Goal: Contribute content: Contribute content

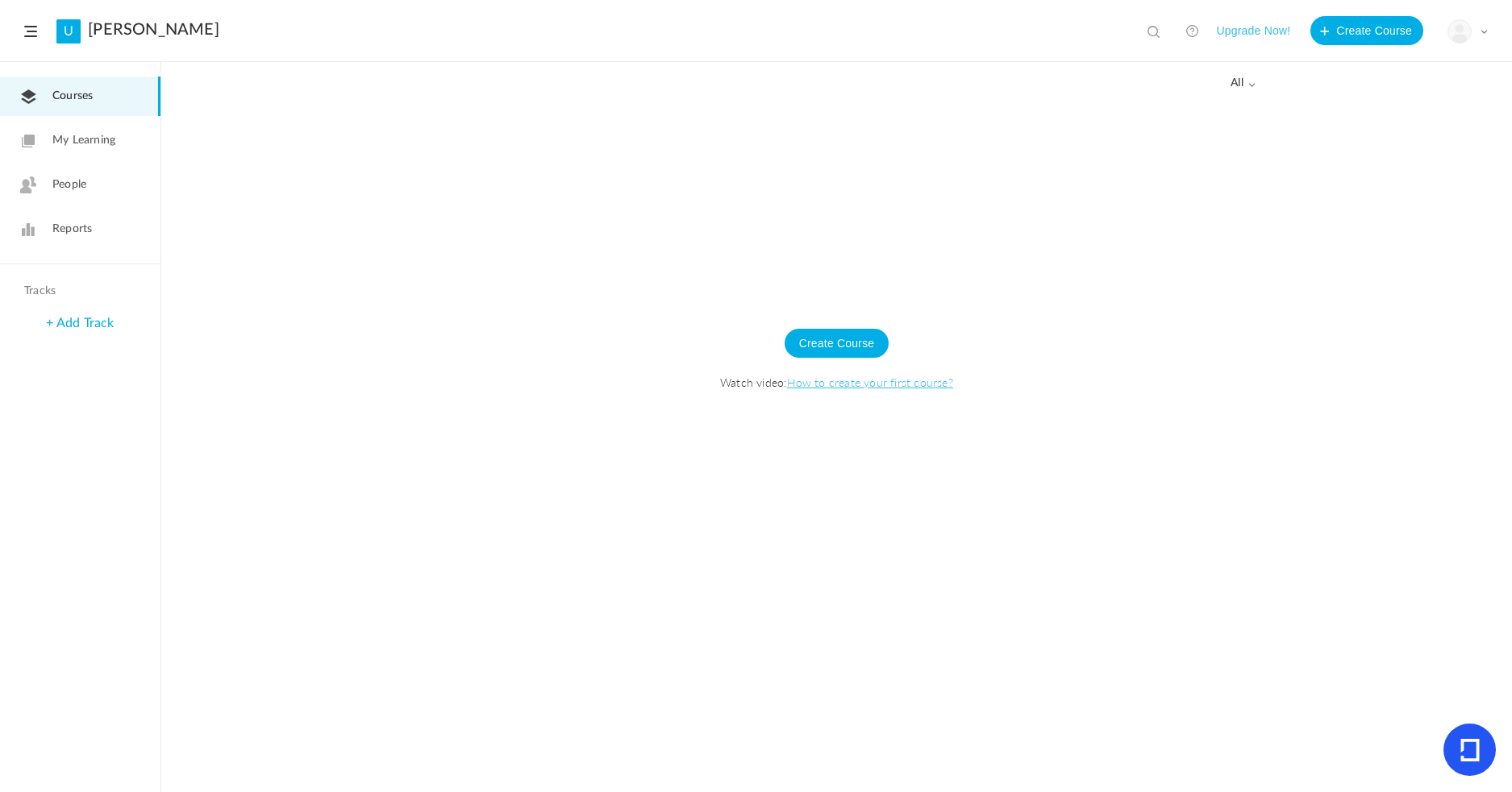
click at [80, 146] on span "My Learning" at bounding box center [83, 140] width 63 height 17
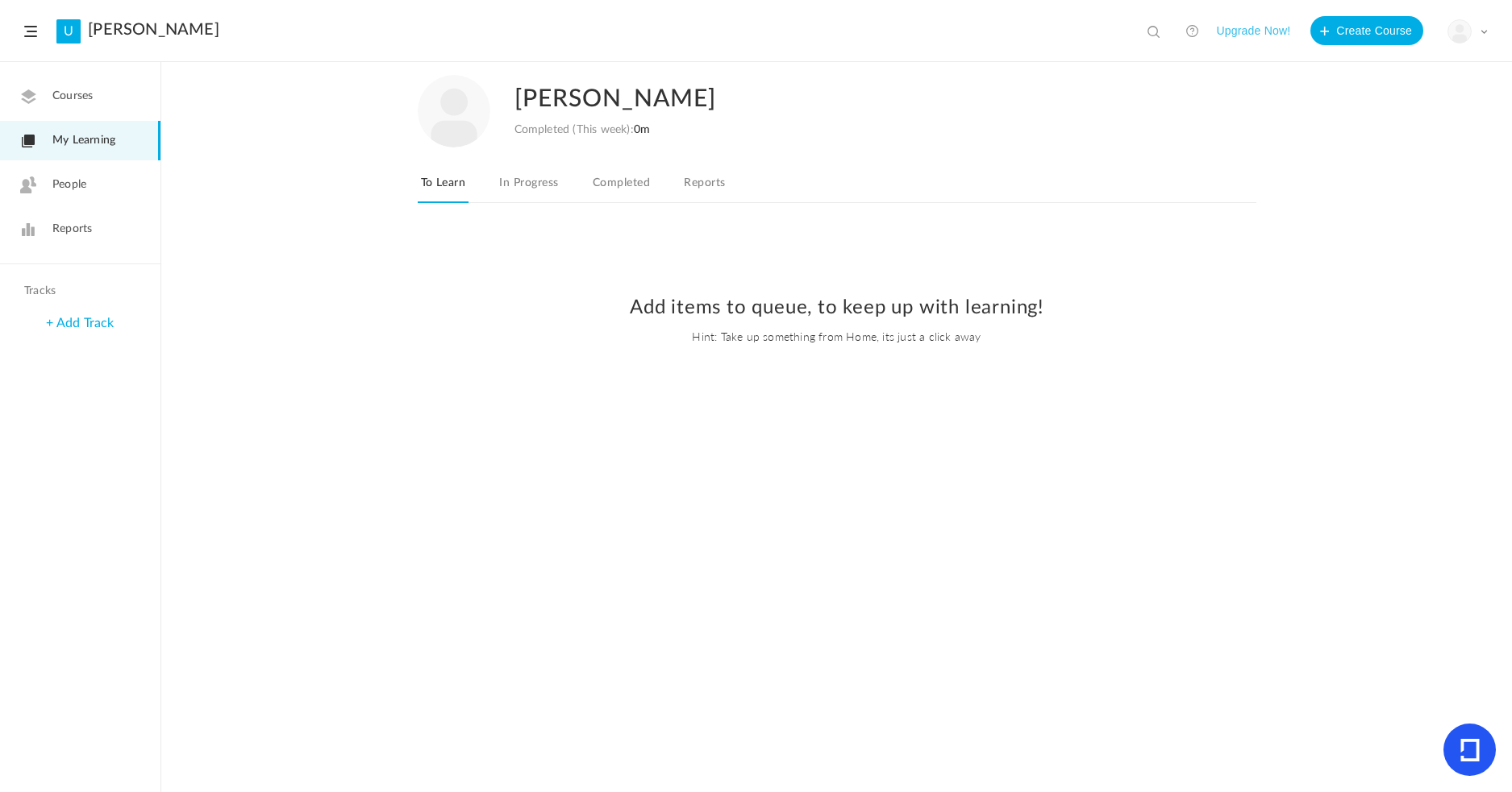
click at [60, 100] on span "Courses" at bounding box center [73, 96] width 40 height 17
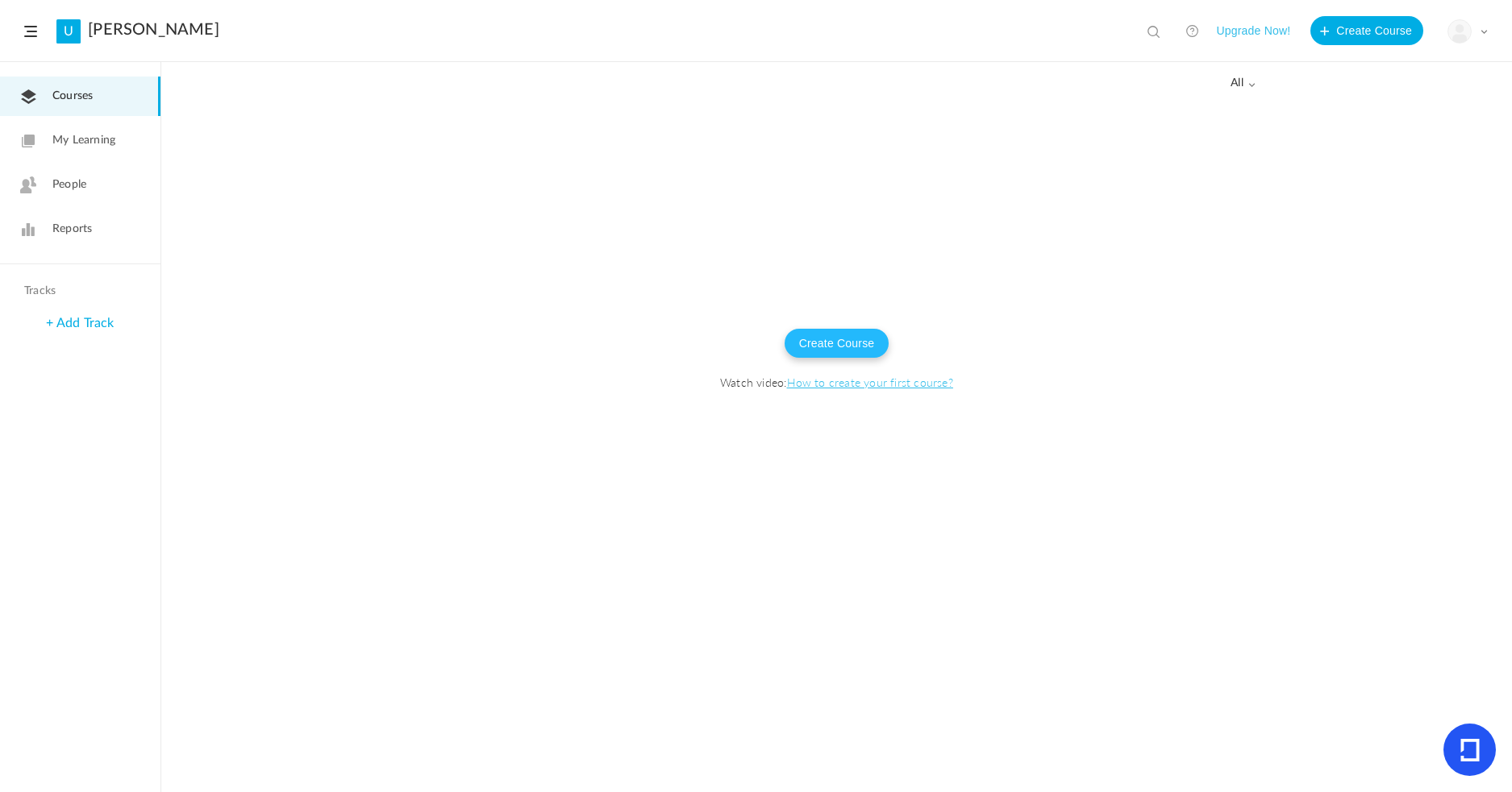
click at [872, 346] on button "Create Course" at bounding box center [837, 343] width 105 height 29
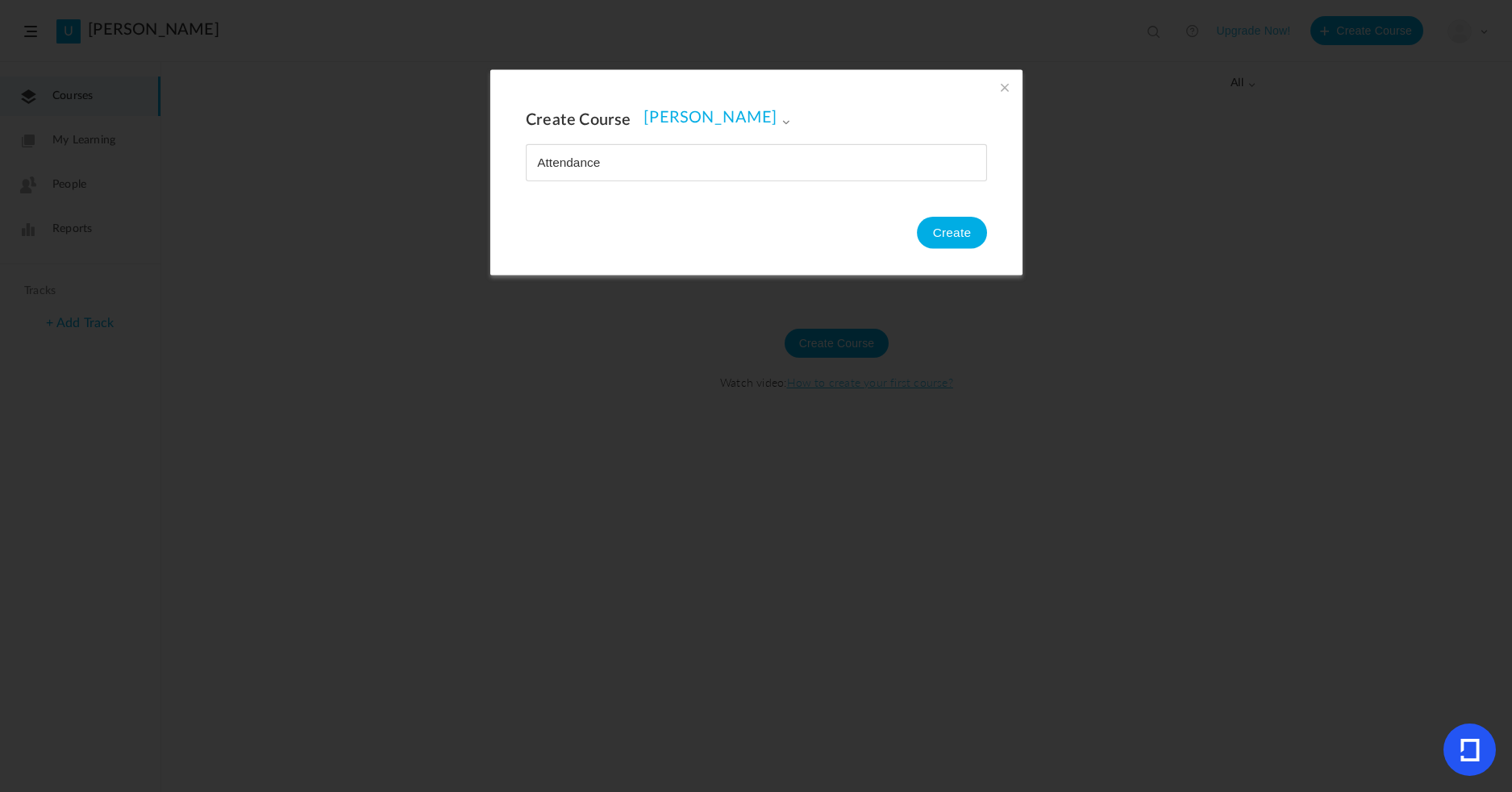
click at [534, 160] on input "name" at bounding box center [756, 163] width 459 height 35
type input "Student Attendance"
click at [953, 230] on button "Create" at bounding box center [951, 233] width 70 height 33
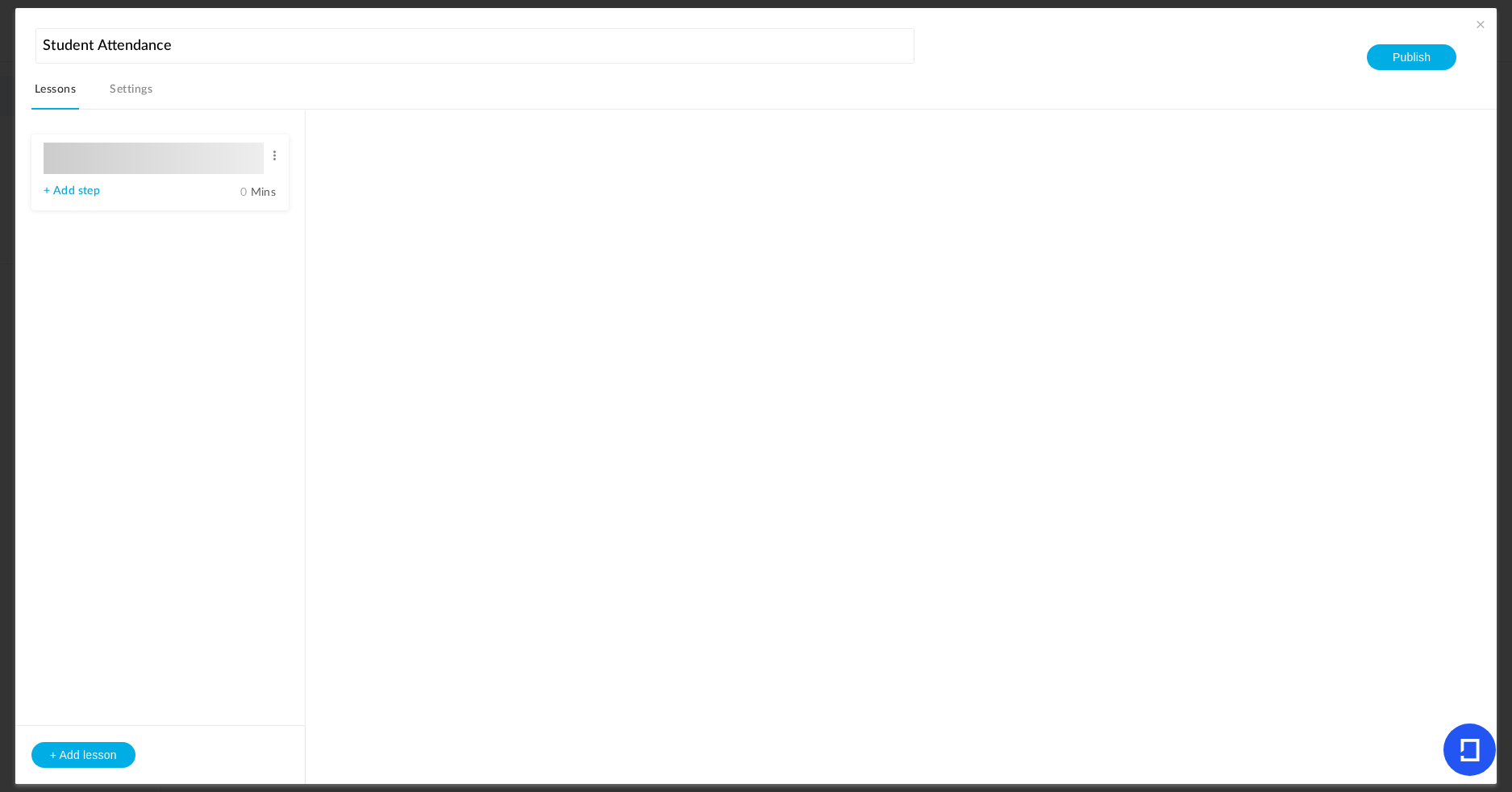
type input "Lesson 1"
type input "0"
type input "Step 1"
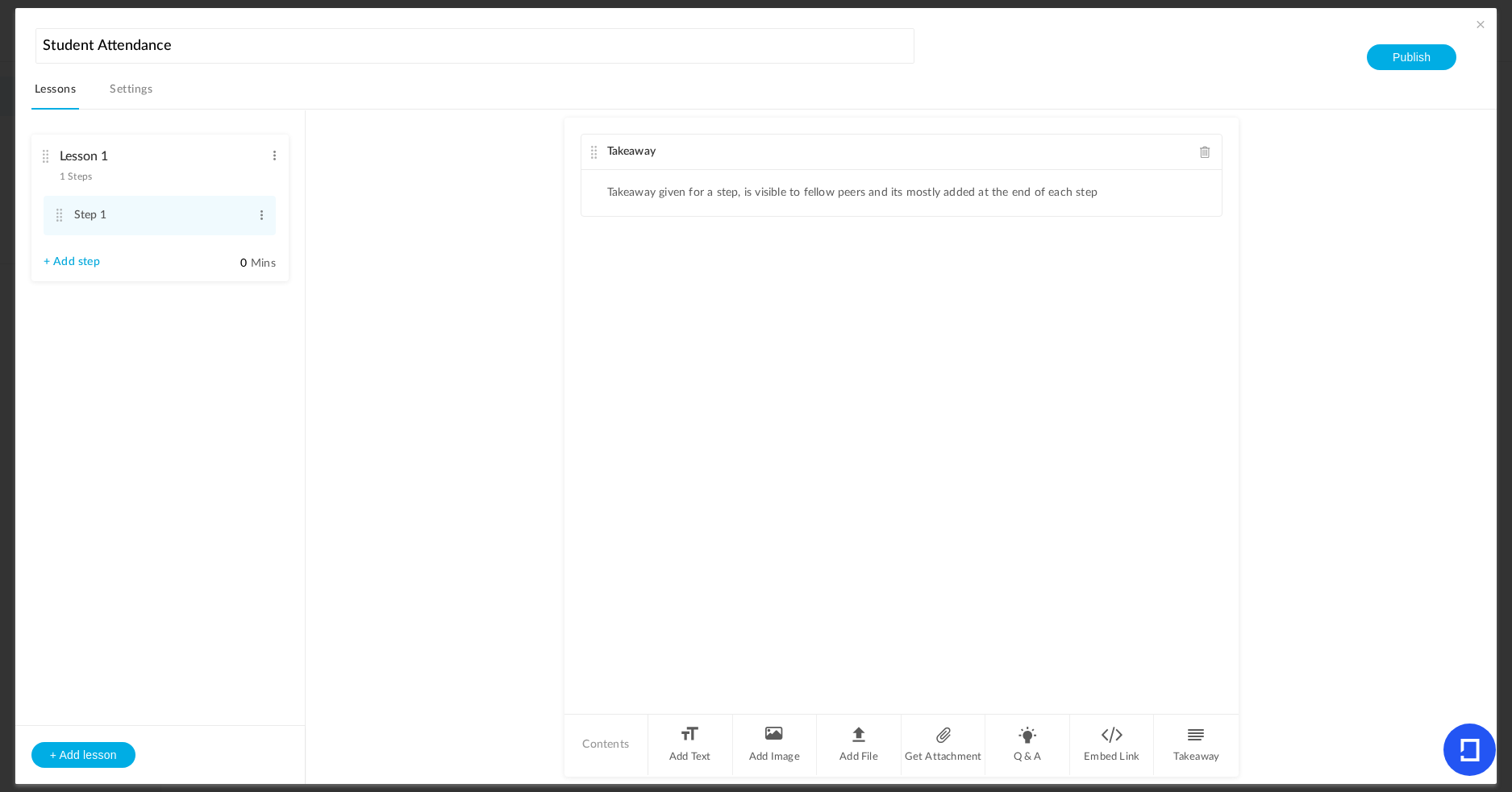
click at [238, 339] on aside "Lesson 1 1 Steps Edit Delete Step 1 Edit Delete 0" at bounding box center [160, 446] width 291 height 673
